Goal: Information Seeking & Learning: Learn about a topic

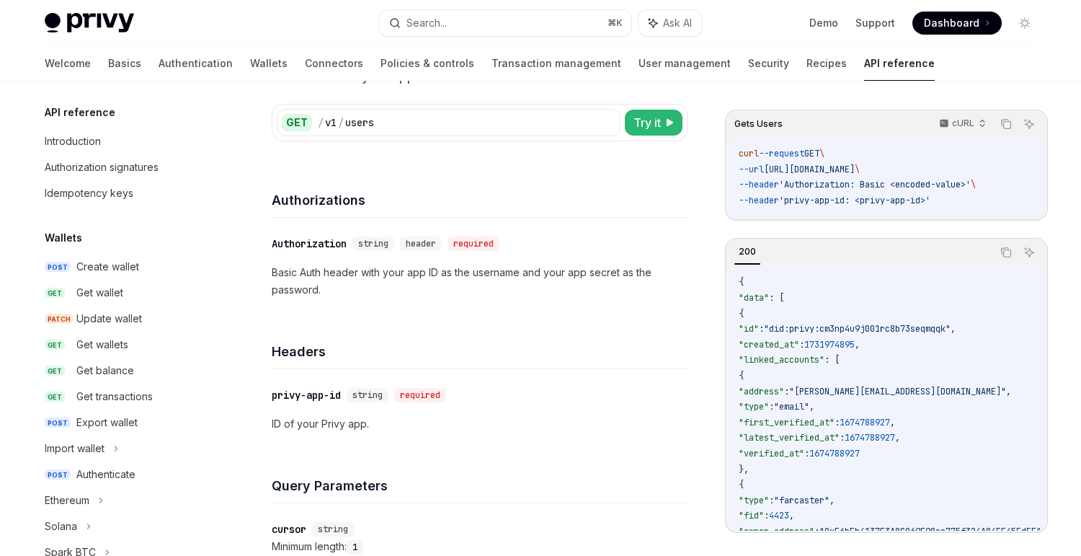
scroll to position [960, 0]
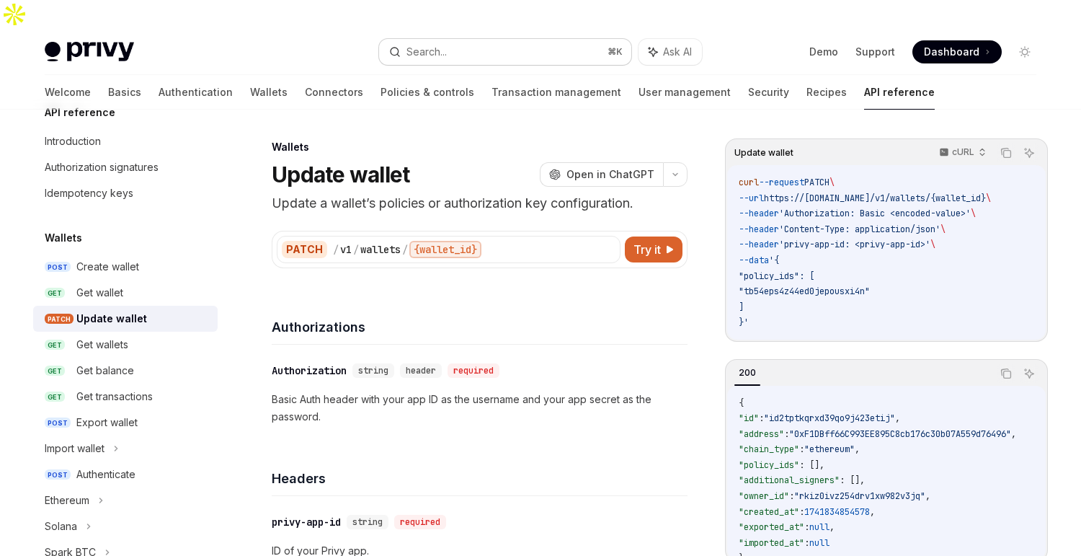
click at [430, 43] on div "Search..." at bounding box center [427, 51] width 40 height 17
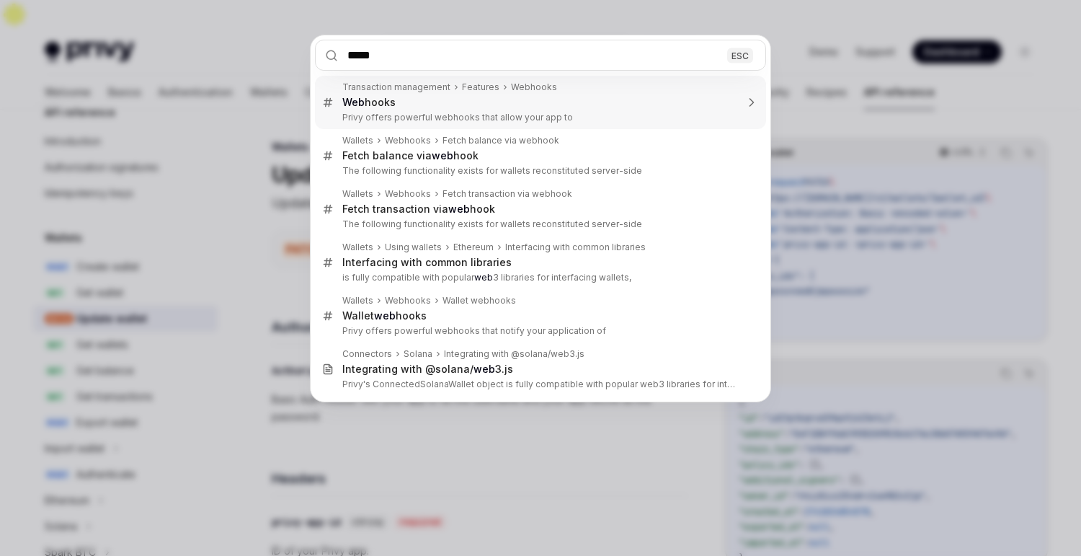
type input "******"
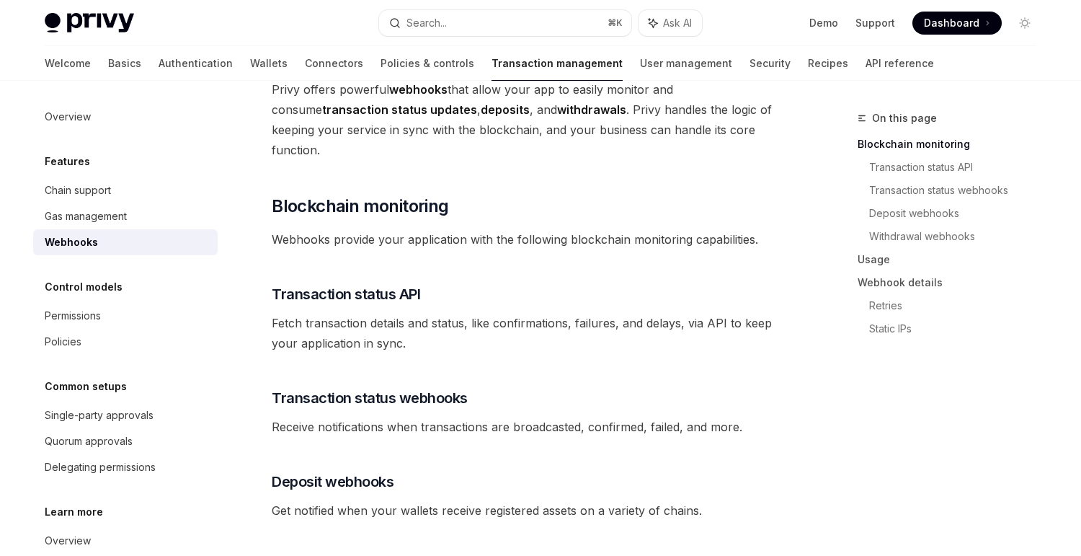
type textarea "*"
